Goal: Task Accomplishment & Management: Manage account settings

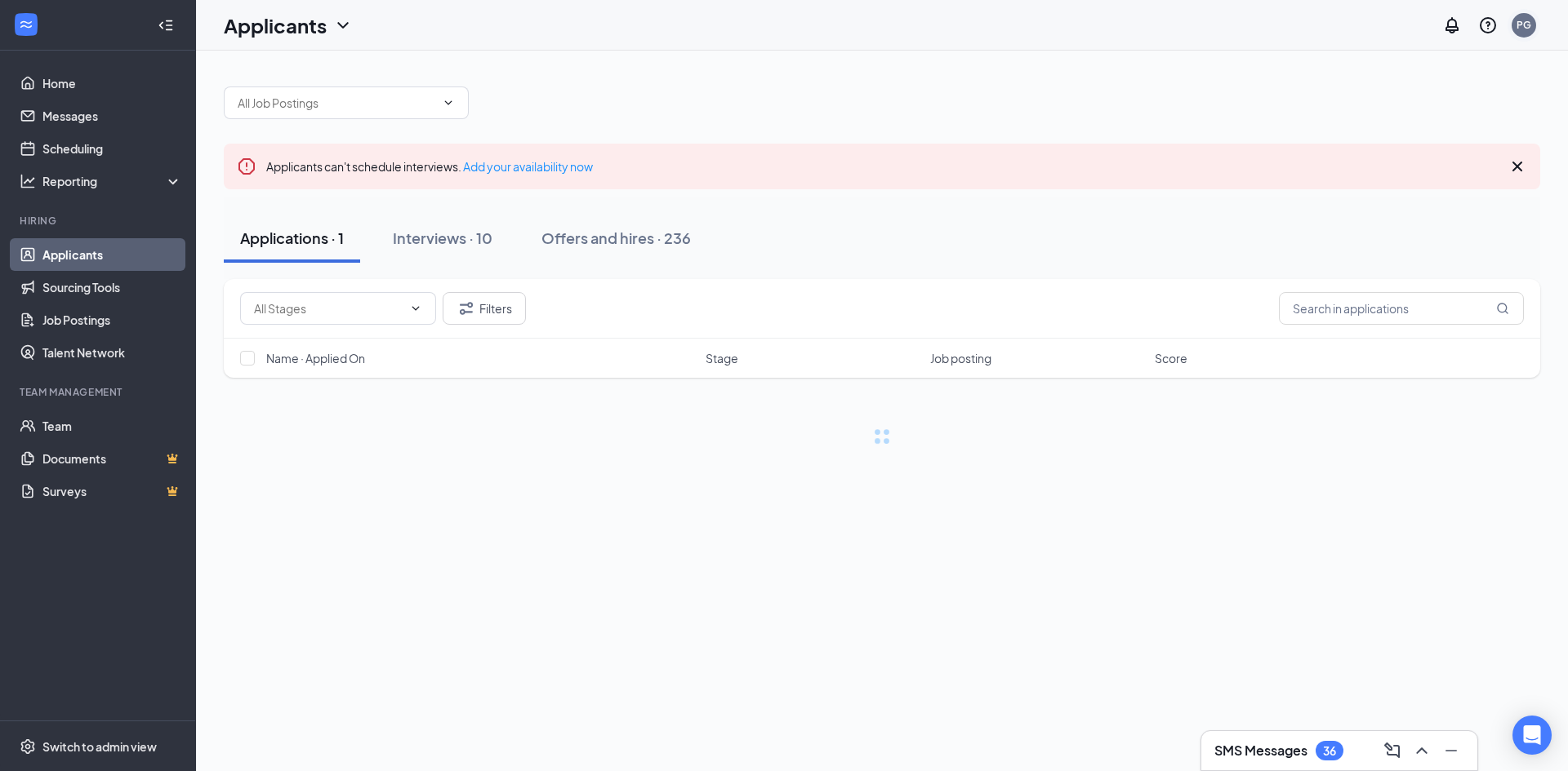
click at [1532, 28] on div "PG" at bounding box center [1524, 25] width 24 height 24
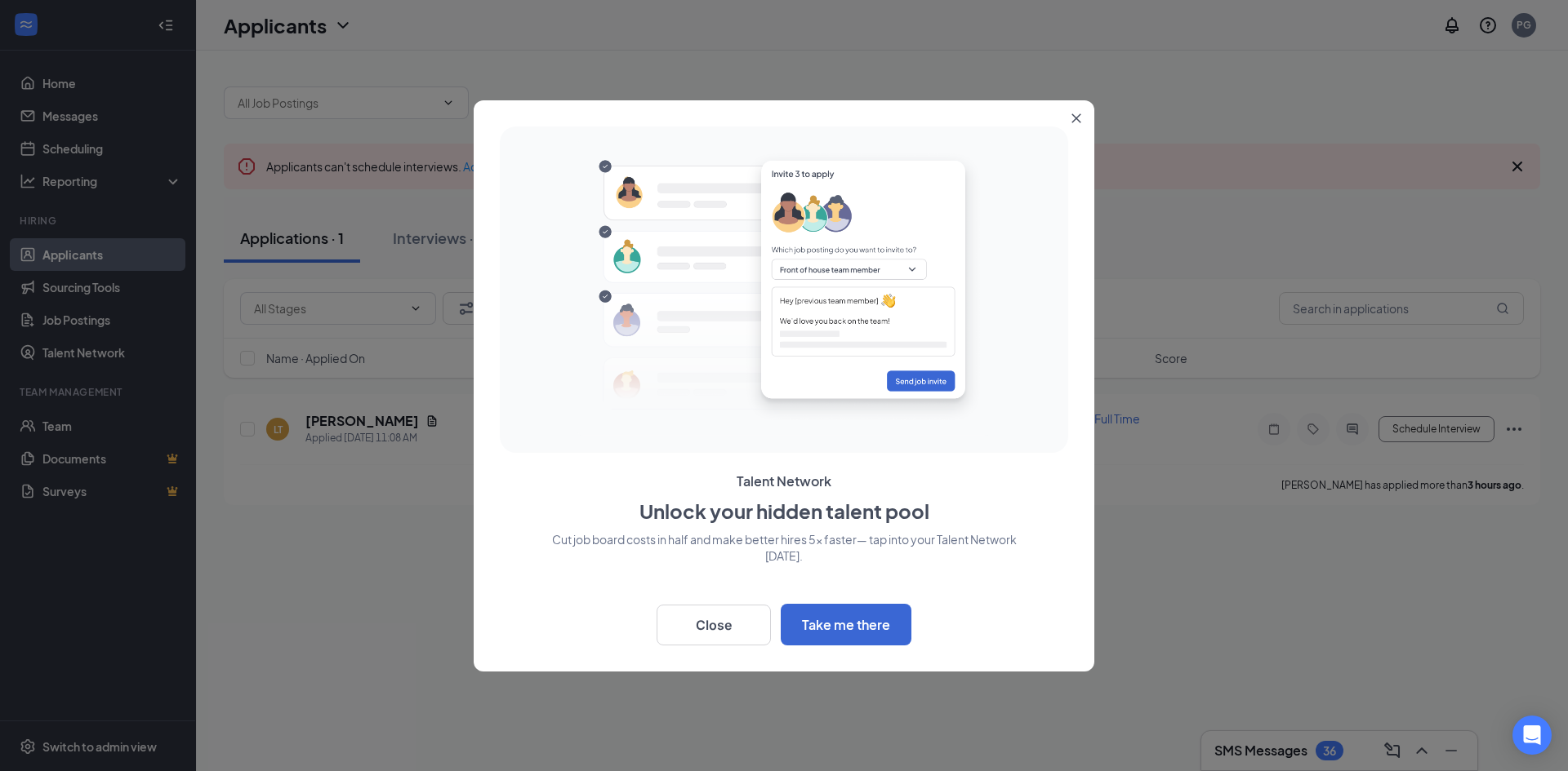
click at [1076, 118] on icon "Close" at bounding box center [1077, 118] width 9 height 9
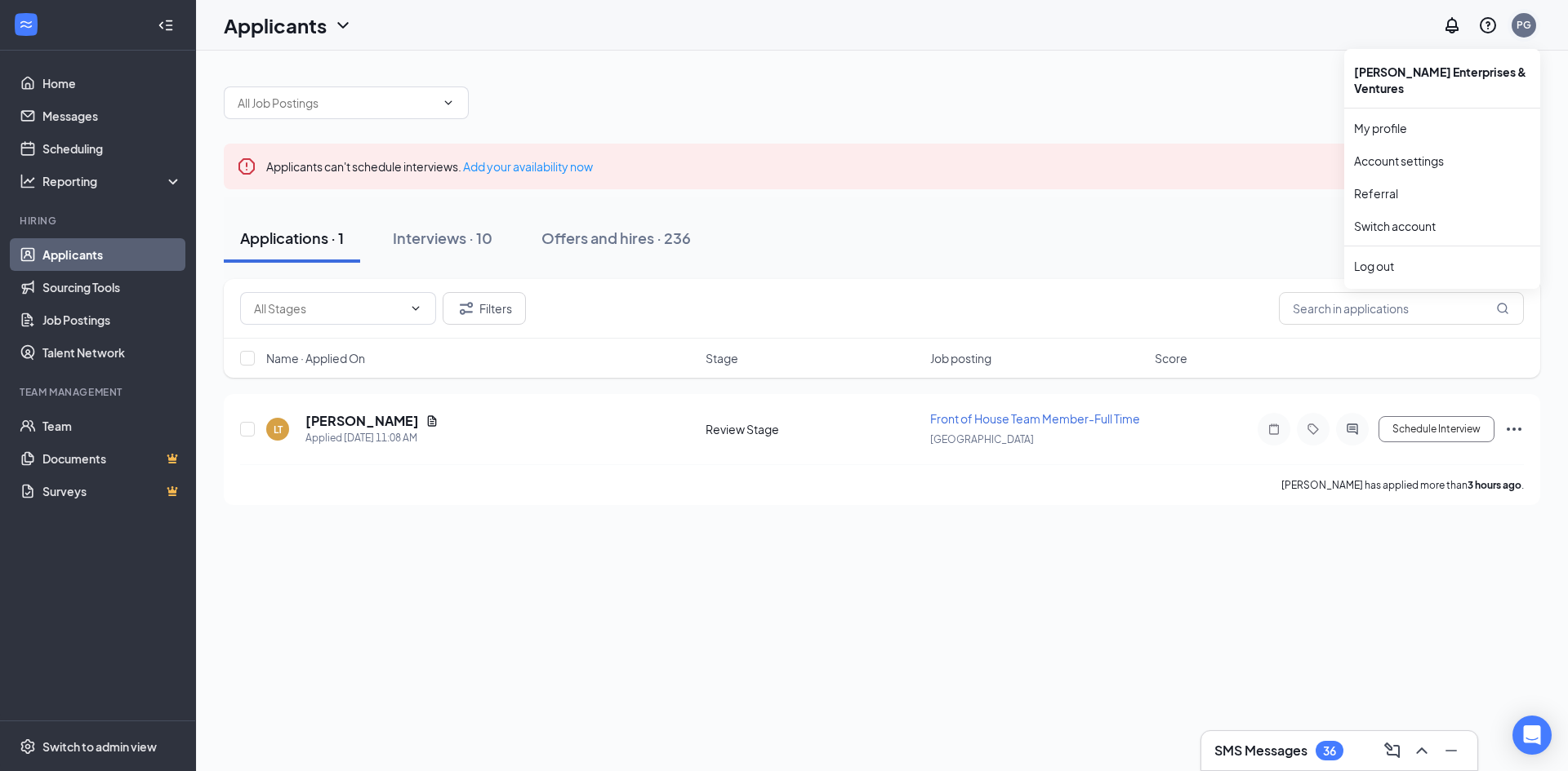
click at [1527, 26] on div "PG" at bounding box center [1523, 25] width 15 height 14
click at [1395, 258] on div "Log out" at bounding box center [1442, 265] width 176 height 16
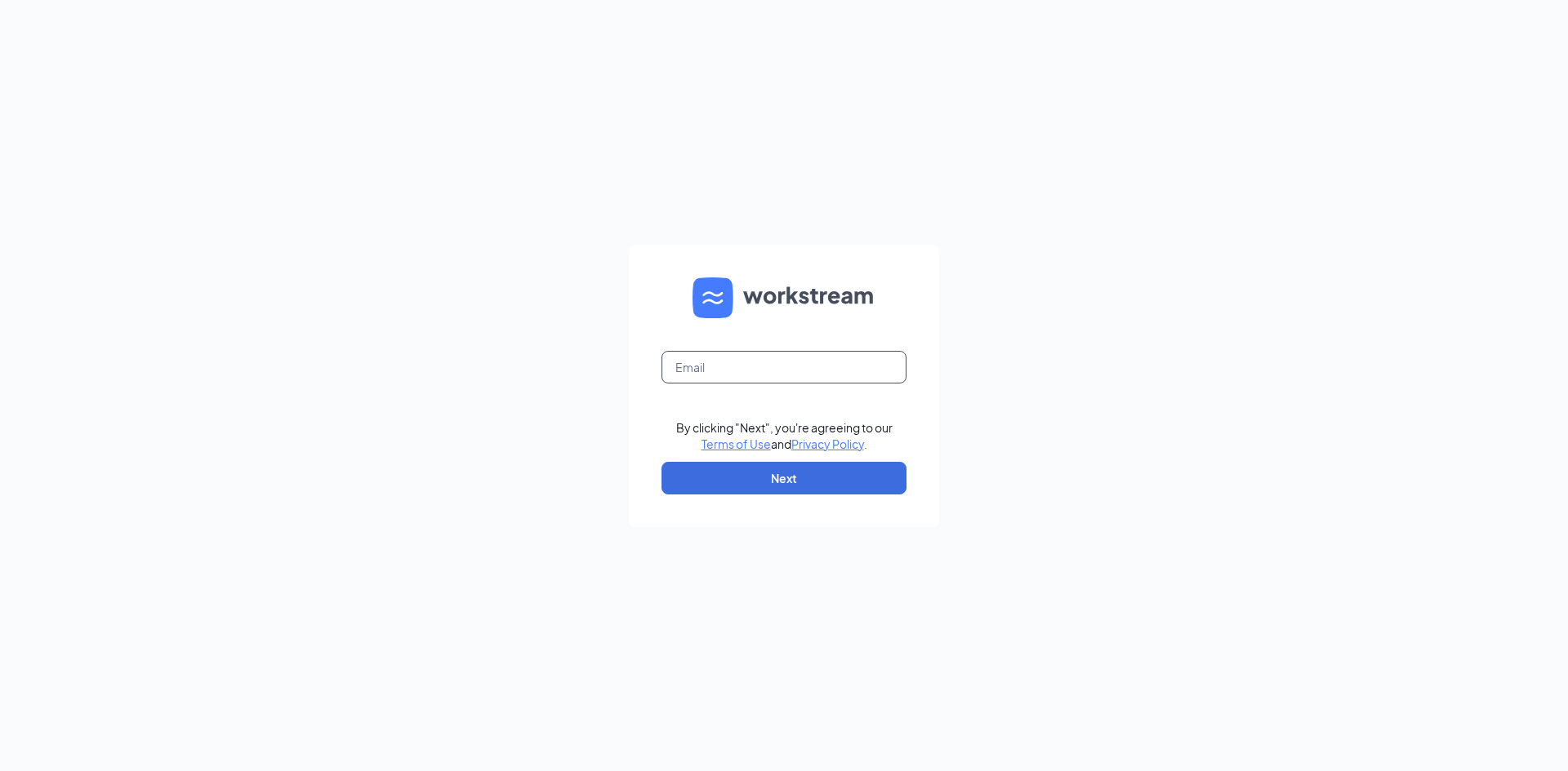
click at [800, 373] on input "text" at bounding box center [784, 367] width 245 height 33
type input "[EMAIL_ADDRESS][DOMAIN_NAME]"
click at [813, 481] on button "Next" at bounding box center [784, 478] width 245 height 33
